Goal: Information Seeking & Learning: Learn about a topic

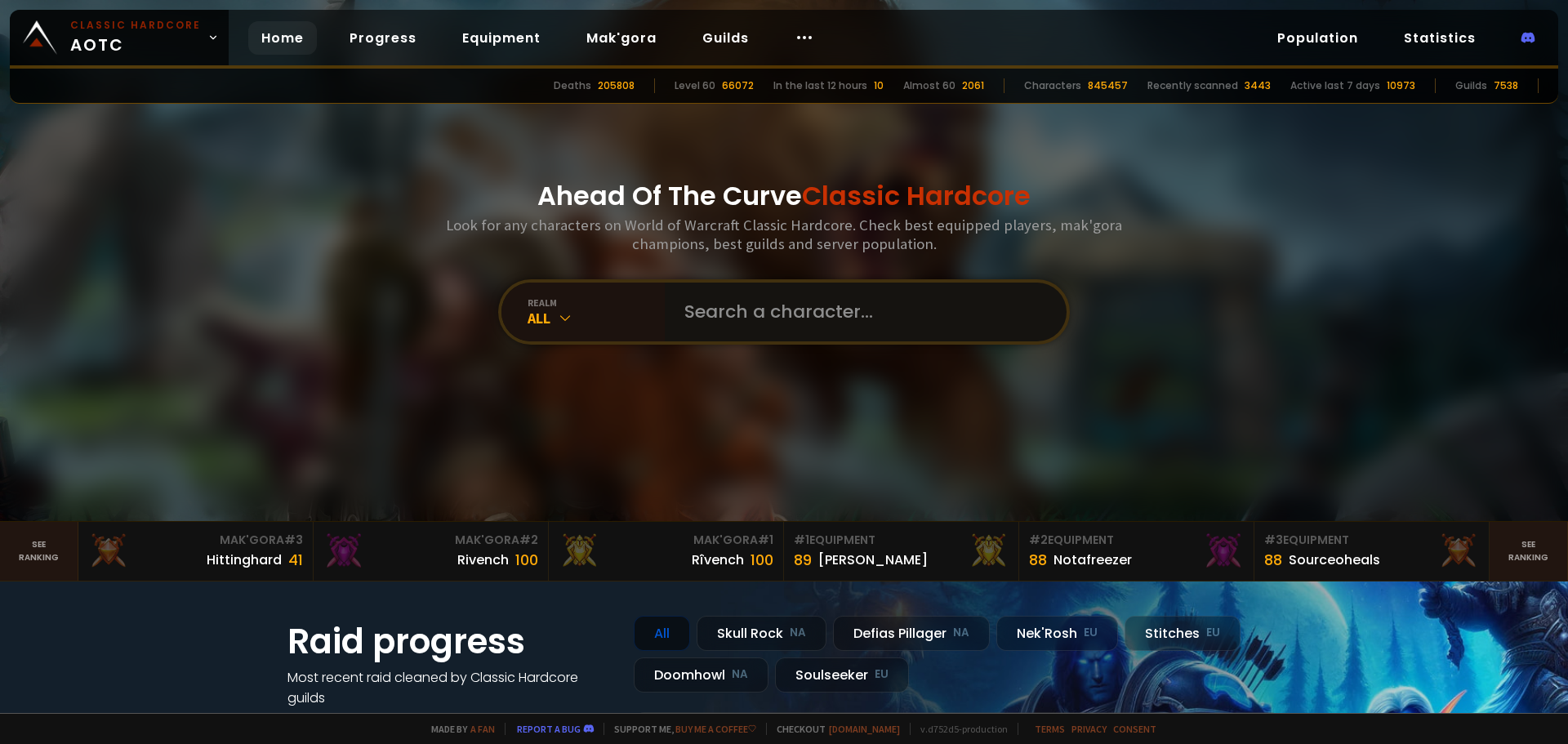
click at [789, 306] on input "text" at bounding box center [861, 312] width 373 height 58
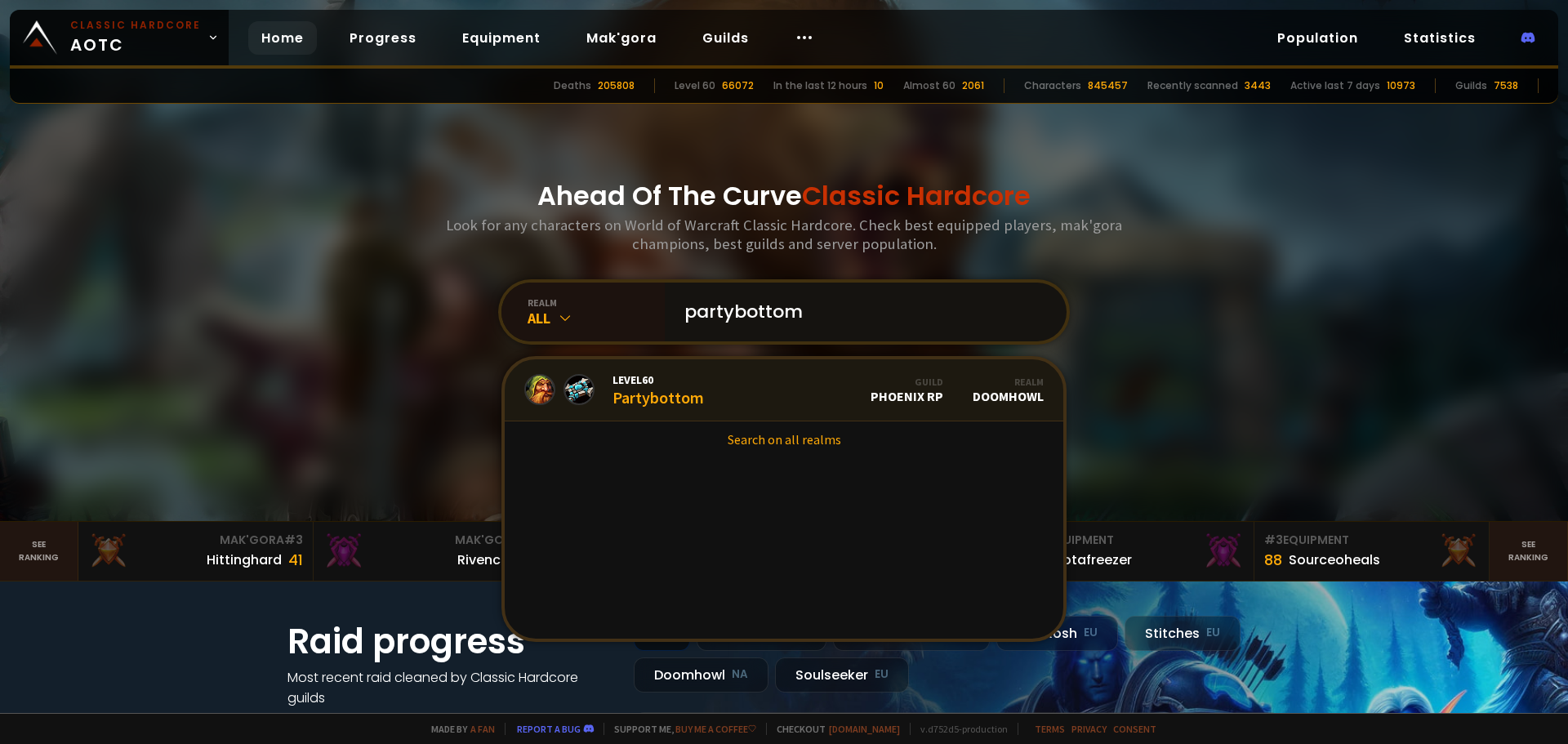
type input "partybottom"
click at [657, 404] on div "Level 60 Partybottom" at bounding box center [658, 390] width 92 height 35
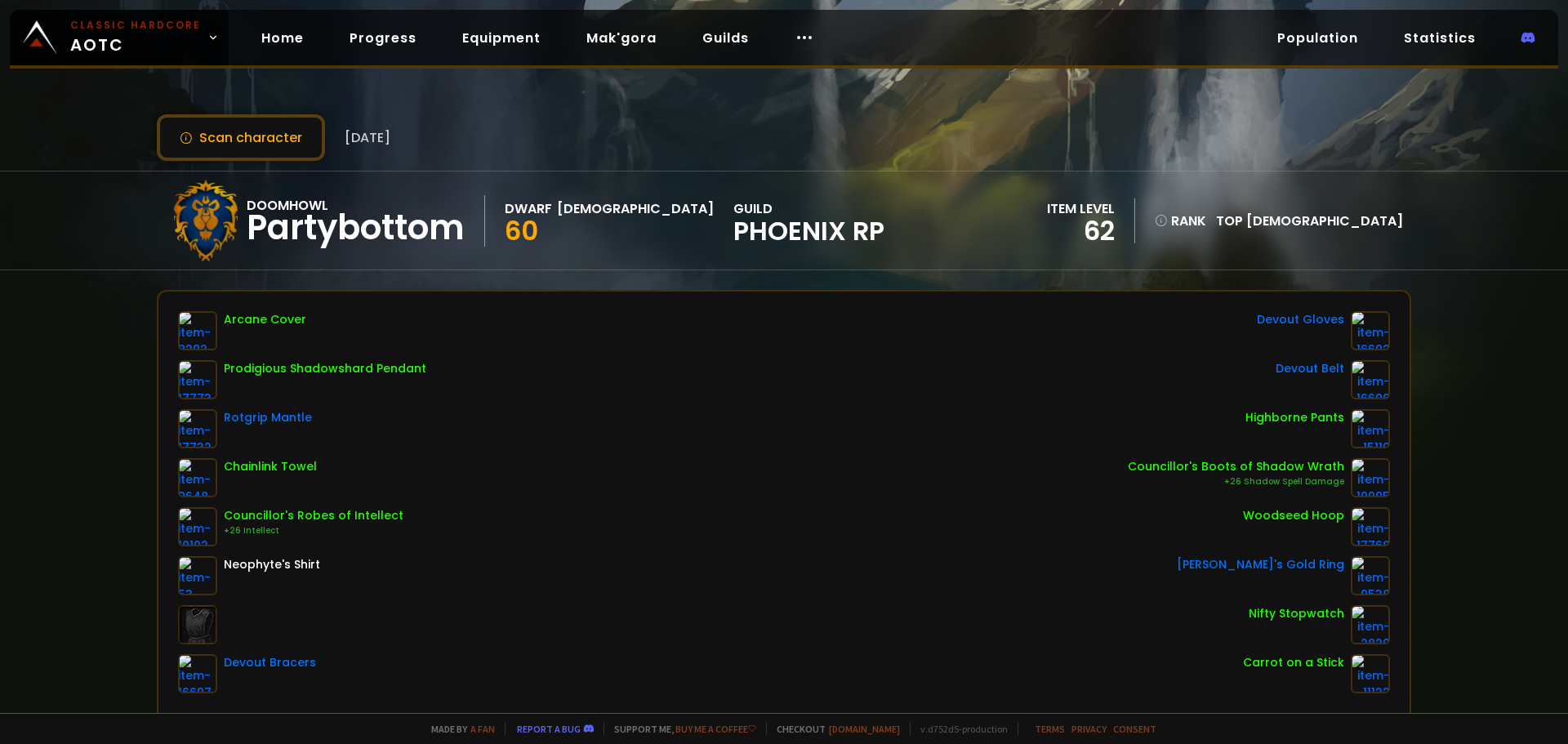
click at [914, 259] on div "Doomhowl Partybottom Dwarf Priest 60 guild Phoenix RP item level 62 rank Top Pr…" at bounding box center [784, 221] width 1255 height 98
drag, startPoint x: 911, startPoint y: 259, endPoint x: 857, endPoint y: 229, distance: 61.8
drag, startPoint x: 857, startPoint y: 229, endPoint x: 843, endPoint y: 227, distance: 14.1
click at [847, 225] on div "Doomhowl Partybottom Dwarf Priest 60 guild Phoenix RP item level 62 rank 12156 …" at bounding box center [784, 221] width 1255 height 98
click at [835, 227] on div "Doomhowl Partybottom Dwarf Priest 60 guild Phoenix RP item level 62 rank 12156 …" at bounding box center [784, 221] width 1255 height 98
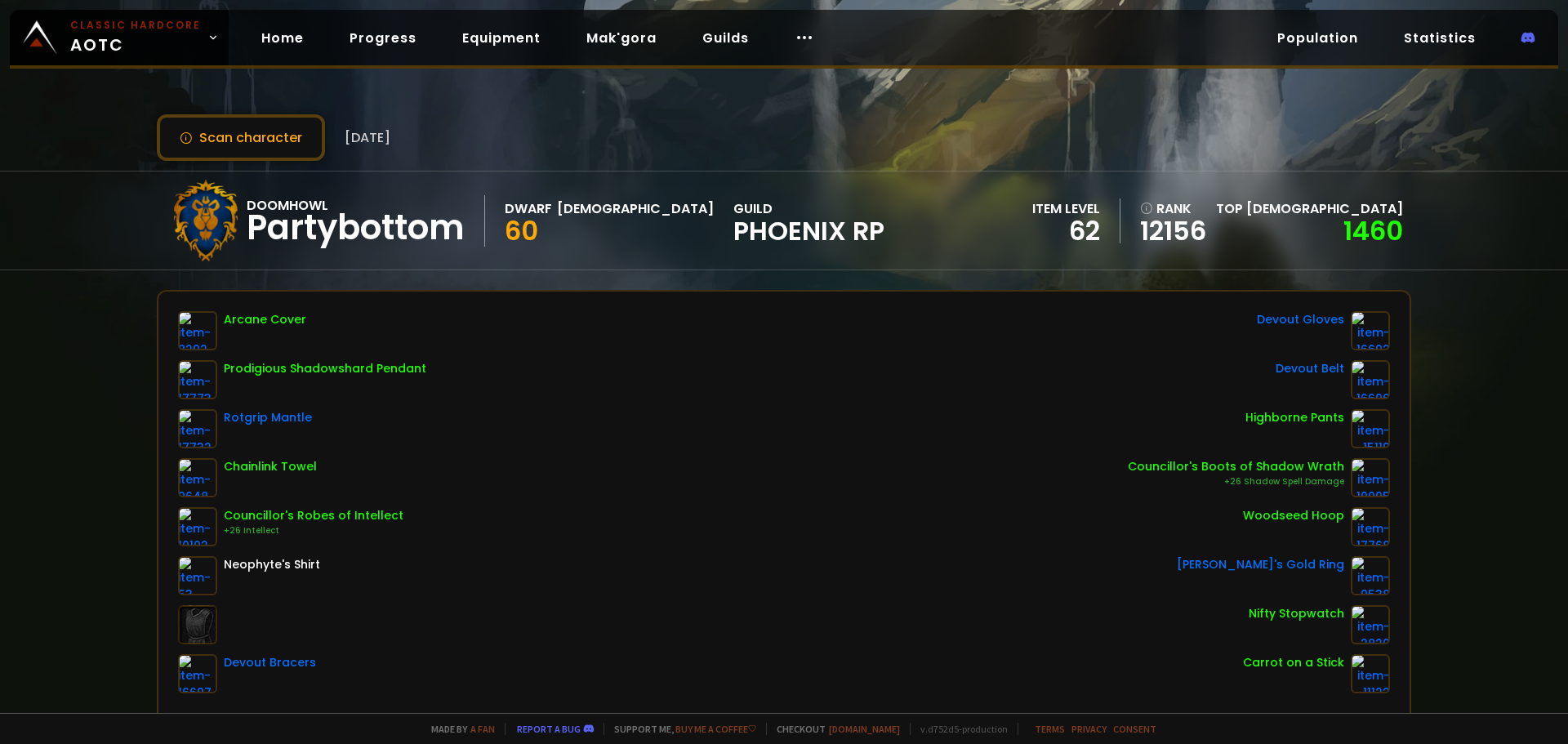
click at [925, 236] on div "Doomhowl Partybottom Dwarf Priest 60 guild Phoenix RP item level 62 rank 12156 …" at bounding box center [784, 221] width 1255 height 98
click at [933, 246] on div "Doomhowl Partybottom Dwarf Priest 60 guild Phoenix RP item level 62 rank 12156 …" at bounding box center [784, 221] width 1255 height 98
drag, startPoint x: 931, startPoint y: 250, endPoint x: 879, endPoint y: 256, distance: 52.3
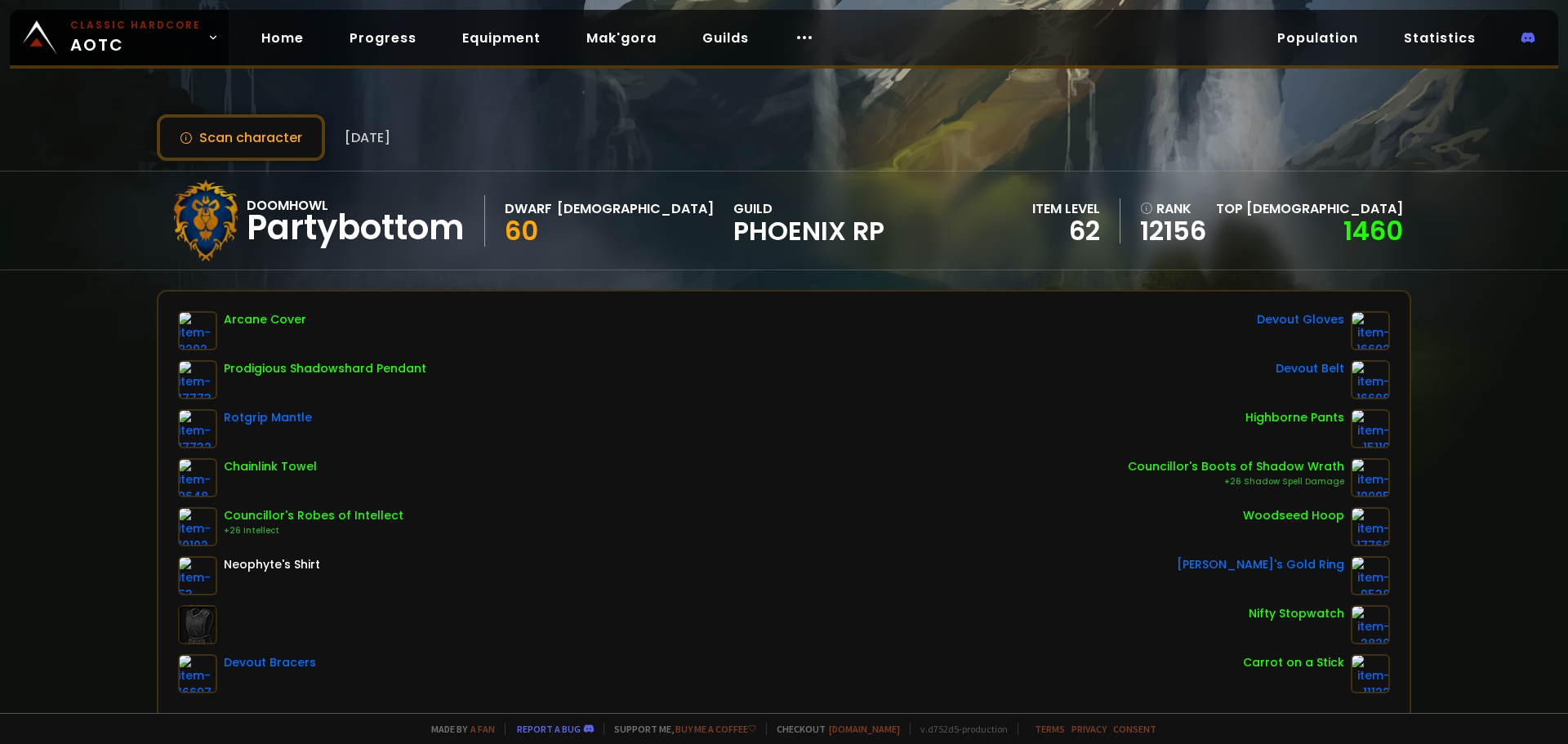
drag, startPoint x: 879, startPoint y: 256, endPoint x: 826, endPoint y: 247, distance: 53.8
click at [826, 247] on div "Doomhowl Partybottom Dwarf Priest 60 guild Phoenix RP item level 62 rank 12156 …" at bounding box center [784, 221] width 1255 height 98
click at [827, 241] on div "Doomhowl Partybottom Dwarf Priest 60 guild Phoenix RP item level 62 rank 12156 …" at bounding box center [784, 221] width 1255 height 98
drag, startPoint x: 745, startPoint y: 238, endPoint x: 974, endPoint y: 237, distance: 229.0
click at [974, 237] on div "Doomhowl Partybottom Dwarf Priest 60 guild Phoenix RP item level 62 rank 12156 …" at bounding box center [784, 221] width 1255 height 98
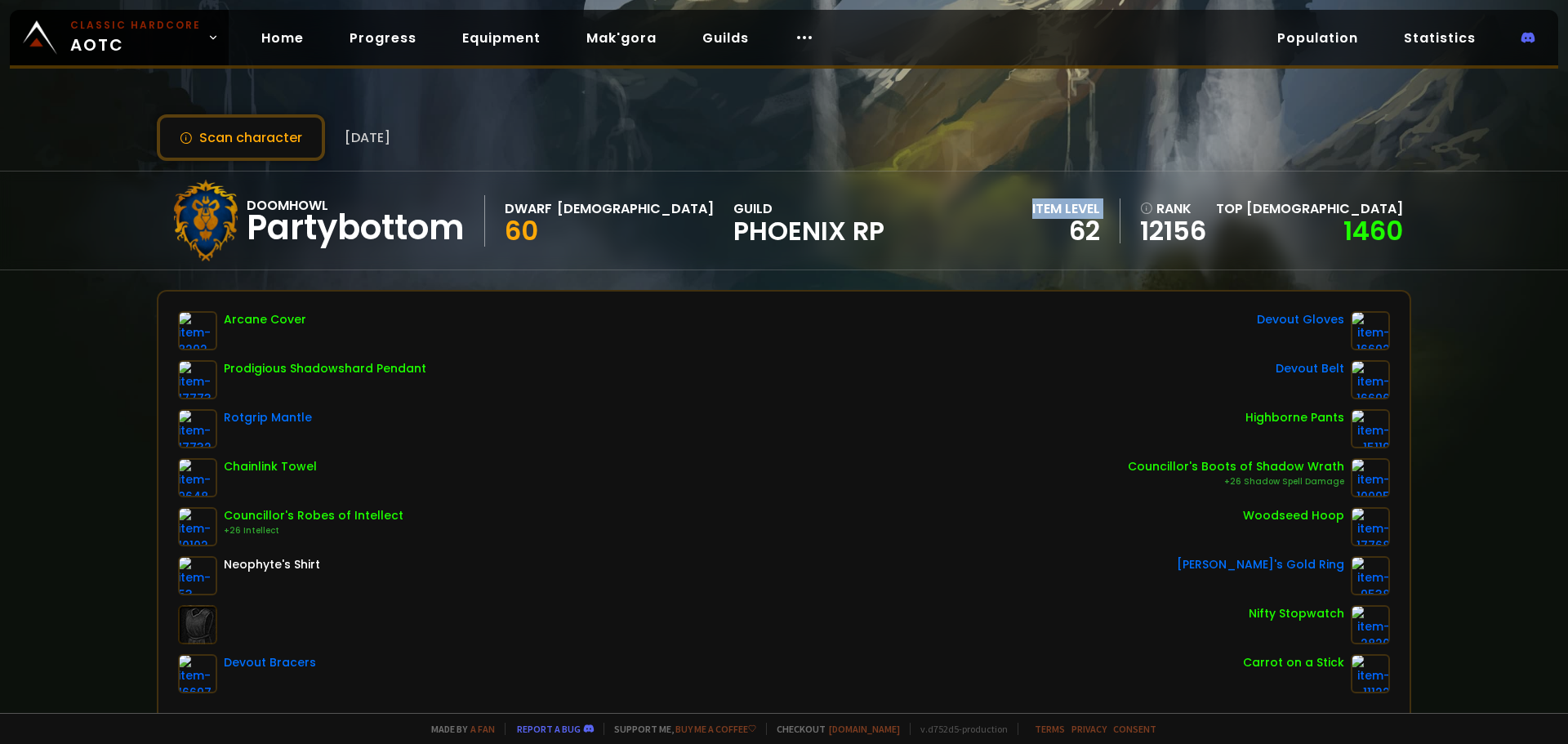
click at [974, 237] on div "Doomhowl Partybottom Dwarf Priest 60 guild Phoenix RP item level 62 rank 12156 …" at bounding box center [784, 221] width 1255 height 98
